Goal: Transaction & Acquisition: Purchase product/service

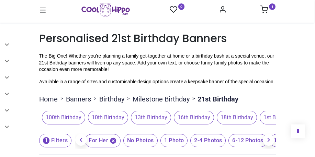
scroll to position [862, 0]
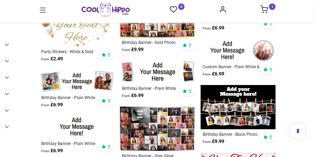
scroll to position [397, 0]
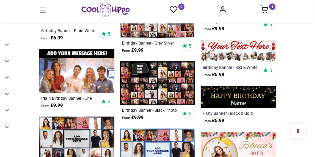
scroll to position [465, 0]
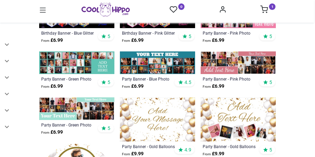
scroll to position [225, 0]
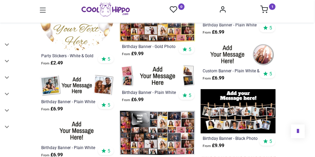
scroll to position [391, 0]
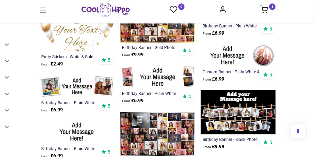
click at [230, 74] on div "Custom Banner - Plain White & Silver" at bounding box center [231, 71] width 57 height 5
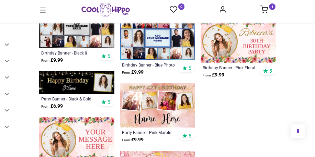
scroll to position [622, 0]
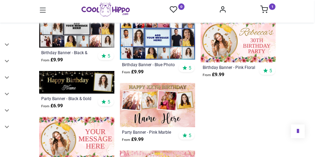
click at [105, 136] on img at bounding box center [76, 139] width 75 height 44
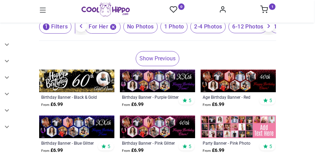
scroll to position [115, 0]
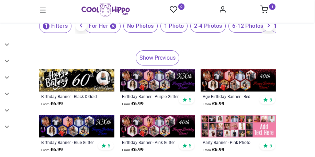
click at [157, 66] on link "Show Previous" at bounding box center [158, 57] width 44 height 15
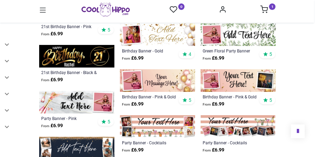
scroll to position [345, 0]
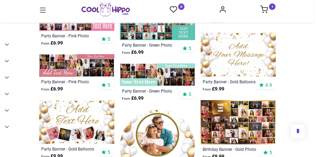
scroll to position [680, 0]
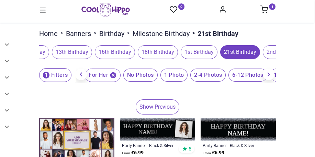
scroll to position [67, 0]
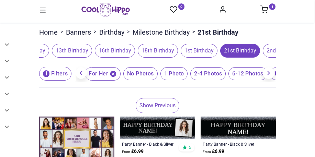
click at [159, 111] on link "Show Previous" at bounding box center [158, 105] width 44 height 15
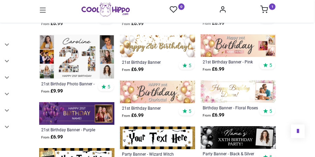
scroll to position [362, 0]
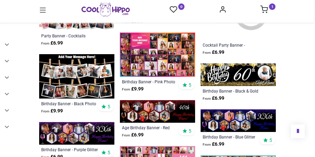
scroll to position [938, 0]
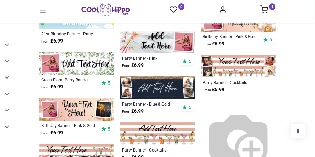
scroll to position [779, 0]
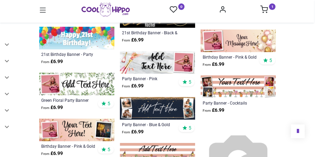
click at [81, 134] on img at bounding box center [76, 130] width 75 height 23
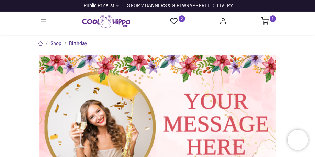
click at [105, 136] on img at bounding box center [157, 124] width 237 height 139
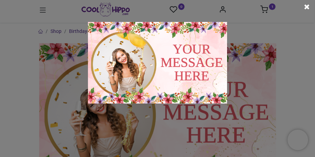
scroll to position [4, 0]
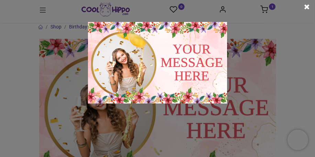
click at [307, 5] on span at bounding box center [306, 6] width 5 height 7
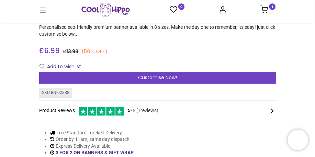
scroll to position [146, 0]
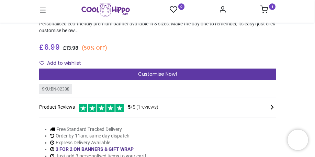
click at [156, 74] on span "Customise Now!" at bounding box center [157, 74] width 39 height 7
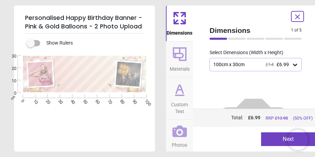
scroll to position [46, 0]
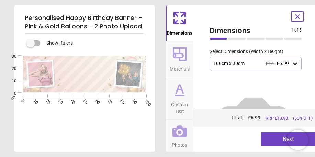
click at [293, 63] on icon at bounding box center [295, 64] width 4 height 2
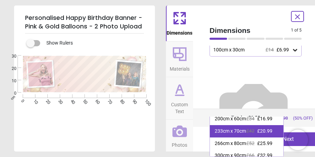
scroll to position [41, 0]
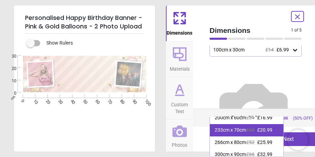
click at [245, 134] on div "233cm x 70cm" at bounding box center [230, 130] width 31 height 7
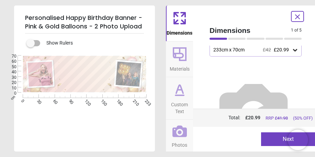
click at [291, 48] on icon at bounding box center [294, 50] width 7 height 7
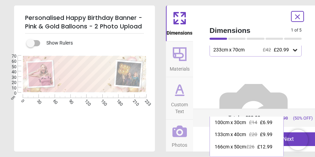
scroll to position [39, 0]
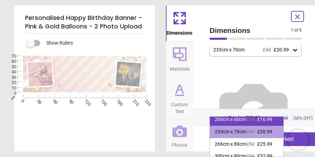
click at [254, 122] on span "£34" at bounding box center [250, 119] width 8 height 5
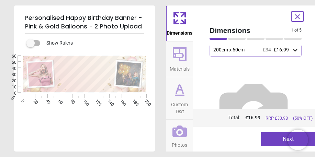
click at [272, 139] on button "Next" at bounding box center [288, 140] width 54 height 14
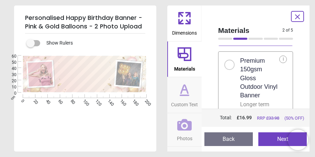
scroll to position [154, 0]
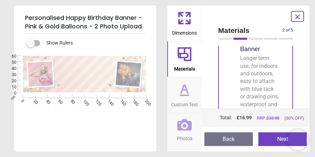
scroll to position [198, 0]
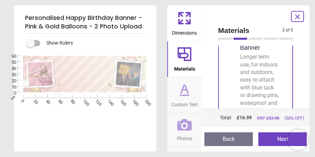
click at [275, 139] on button "Next" at bounding box center [282, 140] width 48 height 14
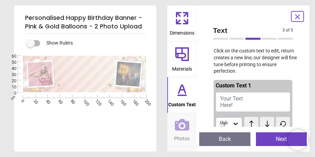
click at [227, 94] on button "Your Text Here!" at bounding box center [253, 101] width 74 height 19
click at [227, 98] on span "Your Text Here!" at bounding box center [231, 101] width 23 height 13
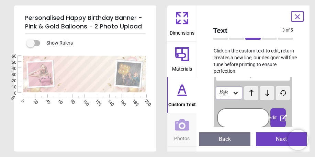
scroll to position [38, 0]
type textarea "**********"
click at [238, 89] on icon at bounding box center [235, 92] width 7 height 7
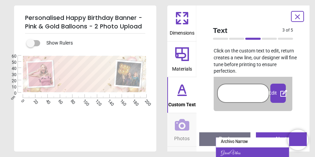
scroll to position [39, 0]
click at [237, 150] on div "Great Vibes" at bounding box center [231, 153] width 20 height 7
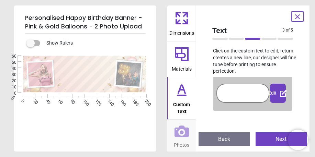
click at [237, 146] on button "Back" at bounding box center [223, 140] width 51 height 14
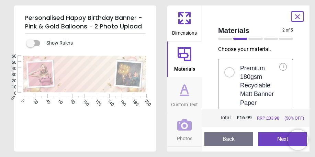
click at [271, 138] on button "Next" at bounding box center [282, 140] width 48 height 14
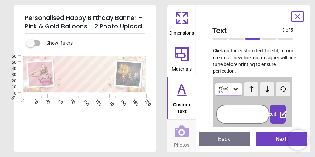
scroll to position [42, 0]
click at [233, 85] on icon at bounding box center [235, 88] width 7 height 7
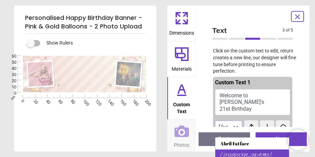
scroll to position [2, 0]
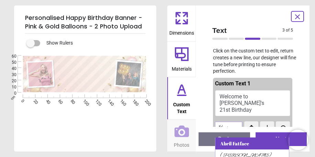
click at [243, 139] on div "Abril Fatface" at bounding box center [251, 144] width 73 height 12
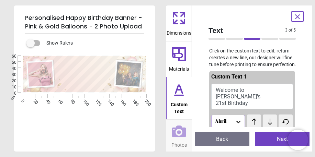
click at [240, 118] on icon at bounding box center [238, 121] width 7 height 7
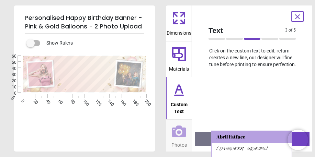
scroll to position [136, 0]
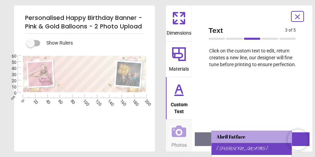
click at [237, 146] on div "Alex Brush" at bounding box center [241, 149] width 51 height 7
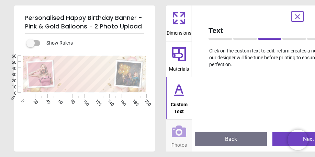
scroll to position [198, 0]
click at [276, 139] on button "Next" at bounding box center [308, 140] width 72 height 14
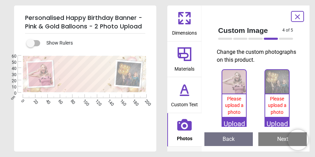
click at [233, 140] on button "Back" at bounding box center [228, 140] width 48 height 14
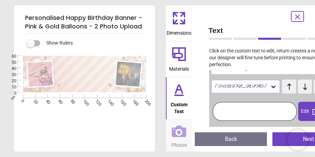
scroll to position [31, 0]
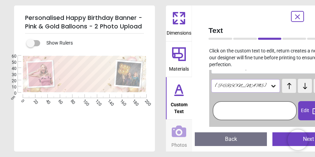
click at [271, 88] on icon at bounding box center [273, 86] width 4 height 2
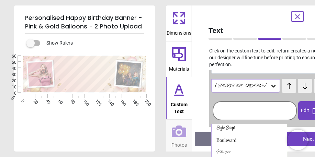
scroll to position [64, 0]
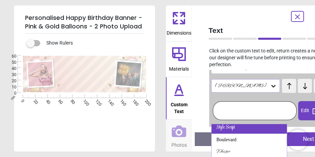
click at [245, 131] on div "Style Script" at bounding box center [248, 128] width 75 height 12
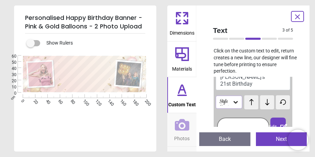
scroll to position [28, 0]
click at [273, 140] on button "Next" at bounding box center [281, 140] width 51 height 14
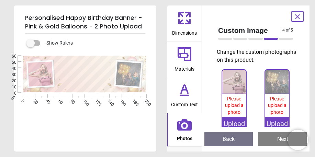
click at [237, 123] on div "Upload" at bounding box center [234, 124] width 24 height 14
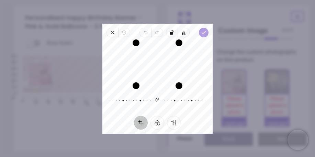
click at [204, 32] on polyline "button" at bounding box center [204, 32] width 4 height 2
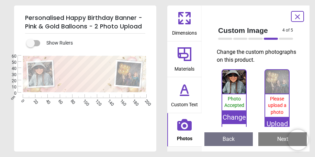
click at [275, 123] on div "Upload" at bounding box center [277, 124] width 24 height 14
